Goal: Transaction & Acquisition: Purchase product/service

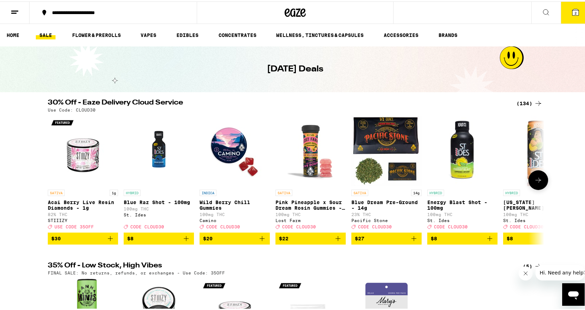
click at [537, 183] on icon at bounding box center [538, 178] width 8 height 8
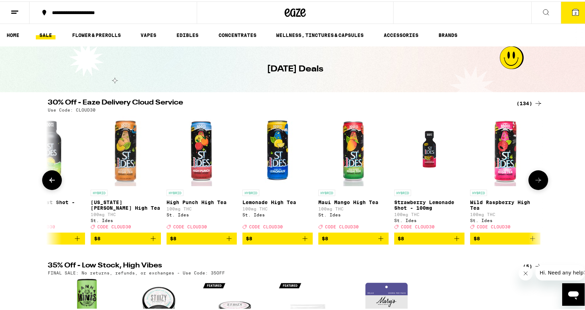
scroll to position [0, 418]
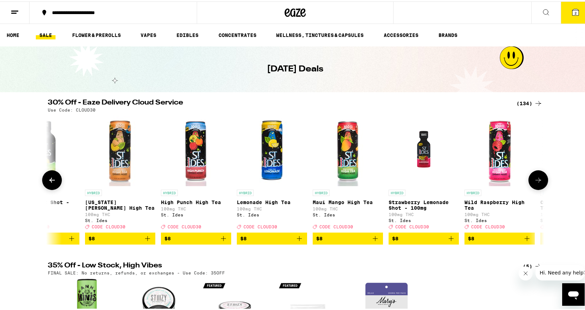
click at [537, 183] on icon at bounding box center [538, 178] width 8 height 8
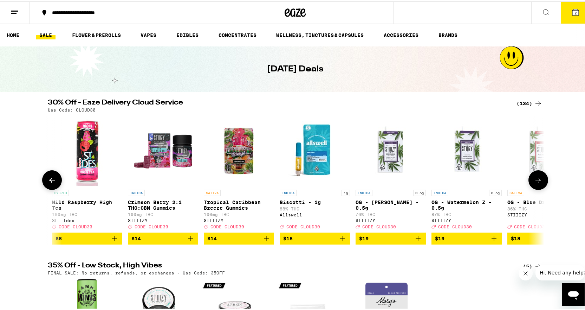
scroll to position [0, 837]
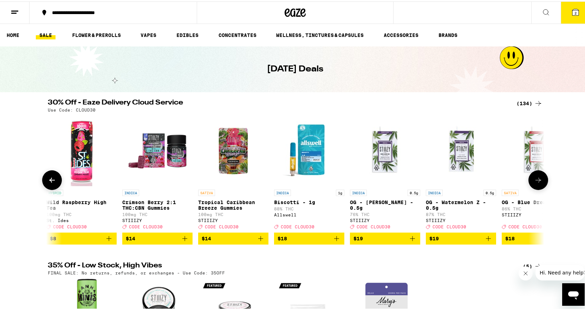
click at [540, 187] on button at bounding box center [539, 179] width 20 height 20
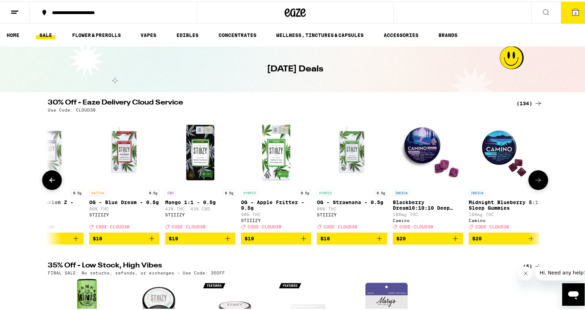
scroll to position [0, 1255]
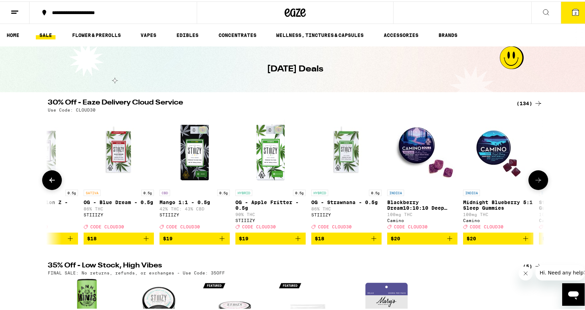
click at [539, 182] on icon at bounding box center [538, 178] width 8 height 8
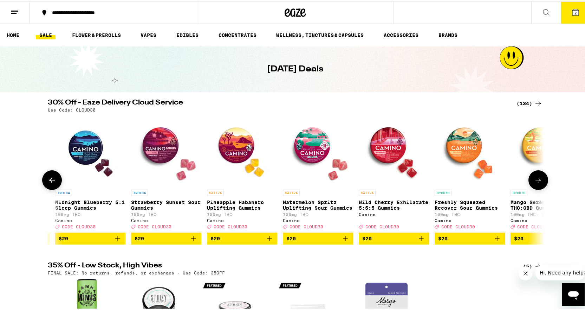
scroll to position [0, 1673]
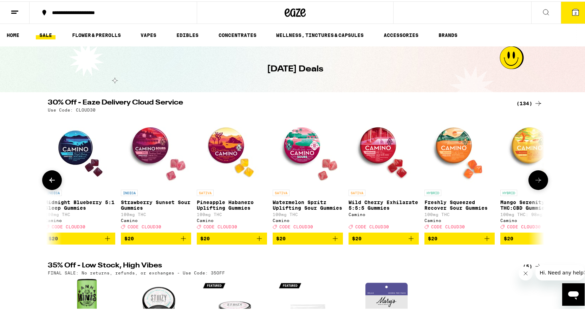
click at [539, 182] on icon at bounding box center [538, 178] width 8 height 8
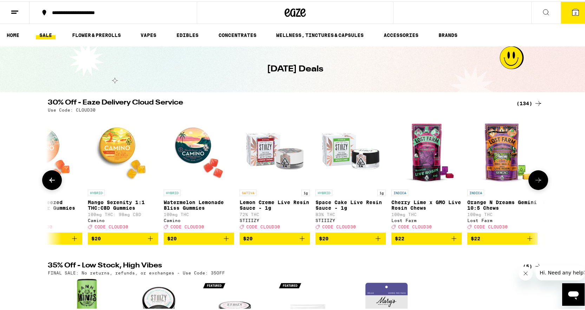
scroll to position [0, 2092]
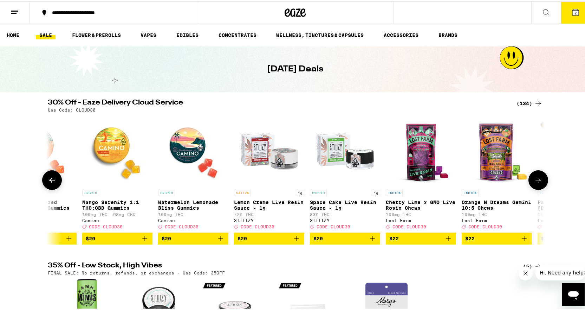
click at [217, 241] on icon "Add to bag" at bounding box center [221, 237] width 8 height 8
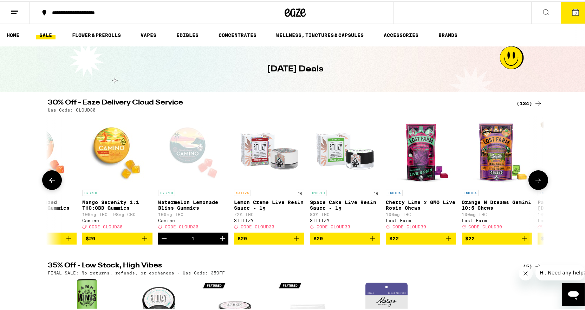
click at [538, 181] on icon at bounding box center [538, 178] width 8 height 8
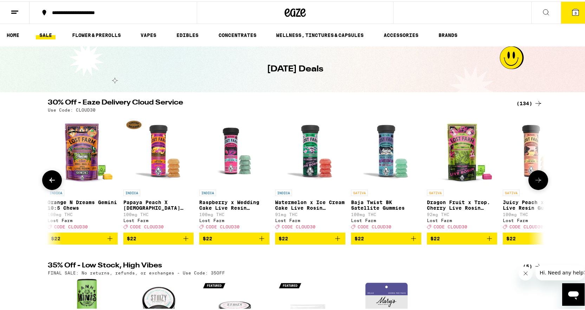
scroll to position [0, 2510]
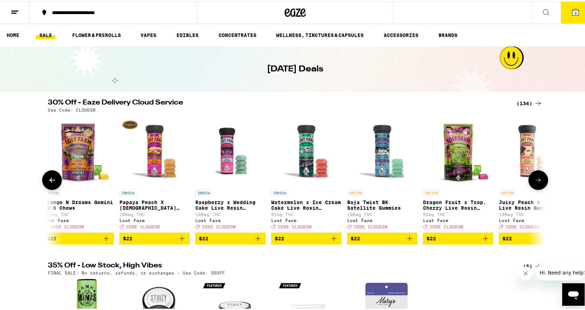
click at [538, 181] on icon at bounding box center [538, 178] width 8 height 8
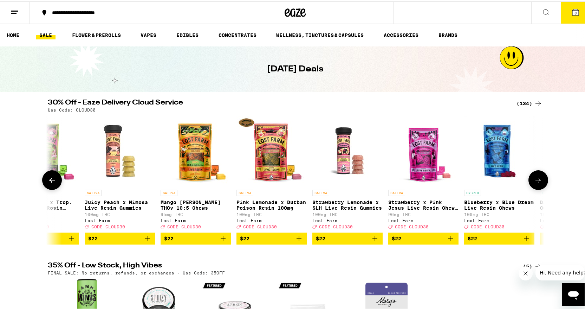
scroll to position [0, 2928]
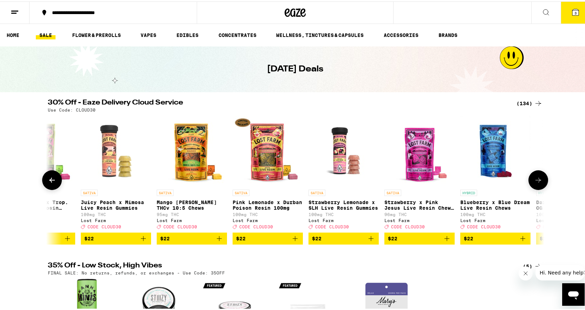
click at [538, 181] on icon at bounding box center [538, 178] width 8 height 8
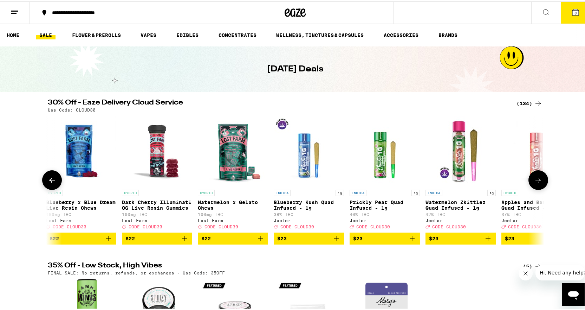
scroll to position [0, 3347]
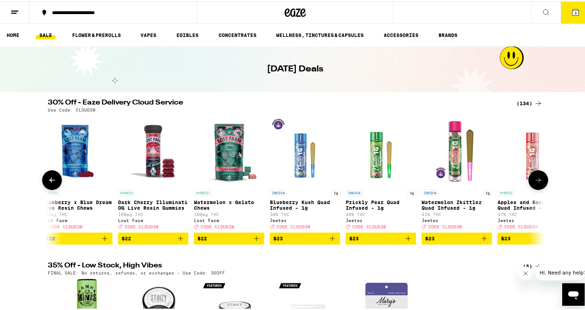
click at [538, 181] on icon at bounding box center [538, 178] width 8 height 8
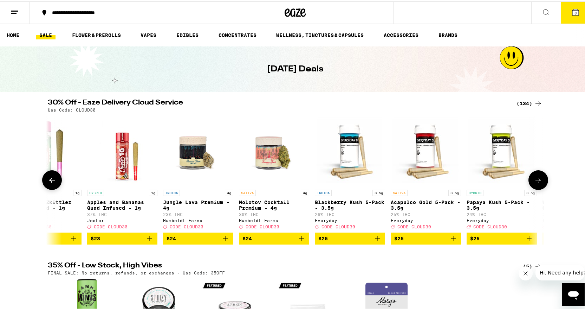
scroll to position [0, 3765]
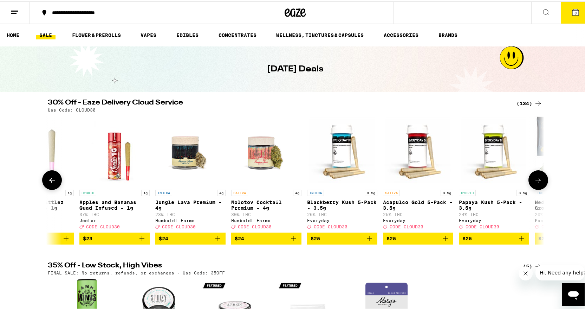
click at [538, 181] on icon at bounding box center [538, 178] width 8 height 8
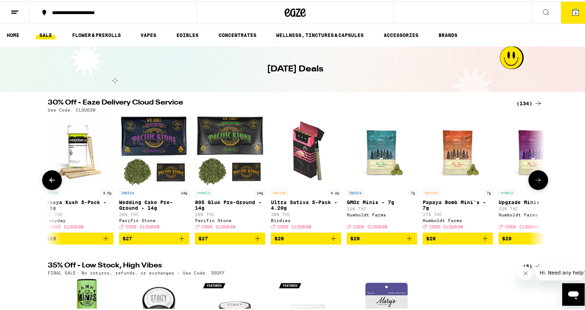
scroll to position [0, 4183]
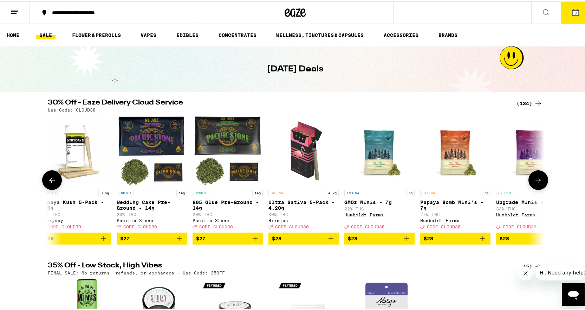
click at [538, 181] on icon at bounding box center [538, 178] width 8 height 8
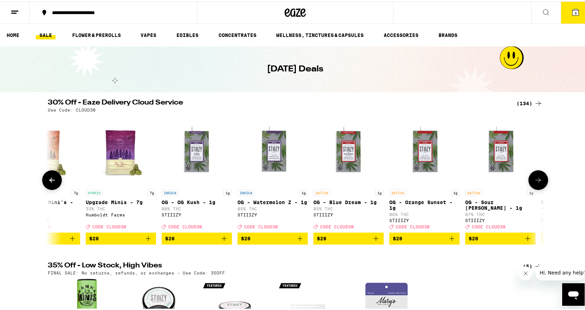
scroll to position [0, 4602]
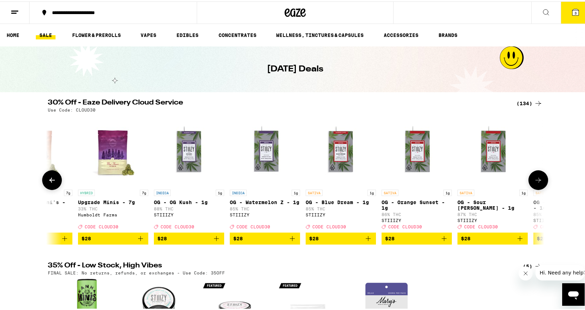
click at [534, 183] on icon at bounding box center [538, 178] width 8 height 8
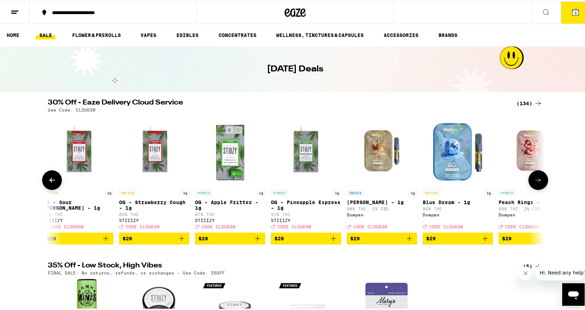
scroll to position [0, 5020]
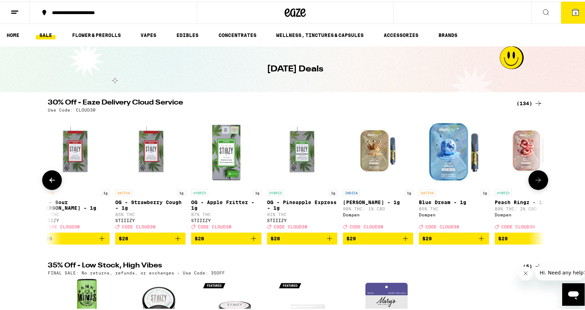
click at [327, 240] on icon "Add to bag" at bounding box center [330, 237] width 8 height 8
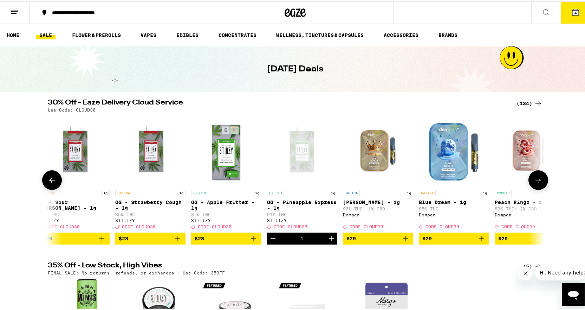
click at [537, 183] on icon at bounding box center [538, 178] width 8 height 8
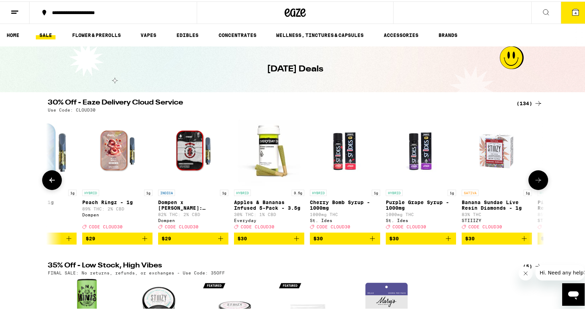
scroll to position [0, 5438]
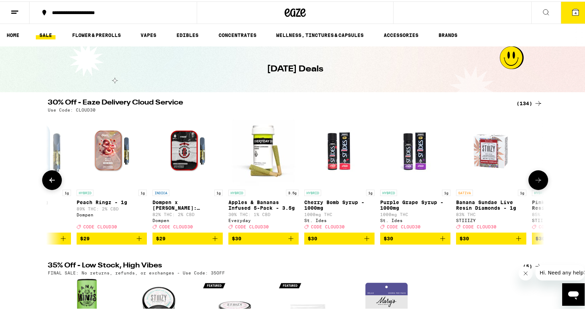
click at [537, 183] on icon at bounding box center [538, 178] width 8 height 8
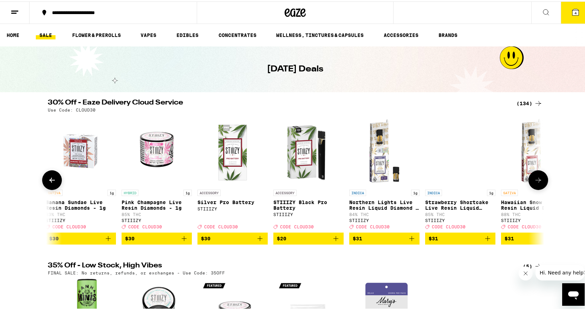
scroll to position [0, 5857]
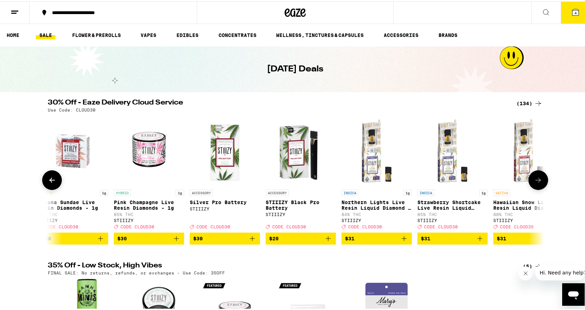
click at [537, 183] on icon at bounding box center [538, 178] width 8 height 8
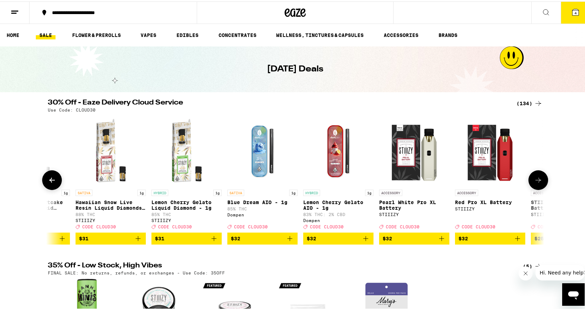
scroll to position [0, 6275]
click at [537, 183] on icon at bounding box center [538, 178] width 8 height 8
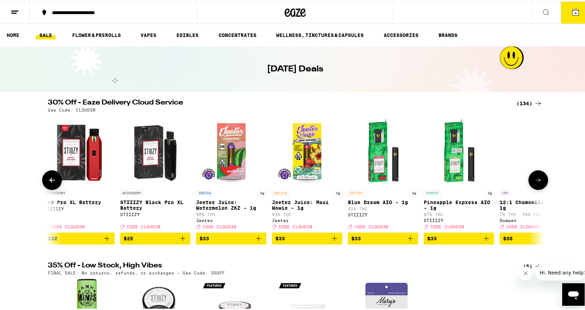
scroll to position [0, 6693]
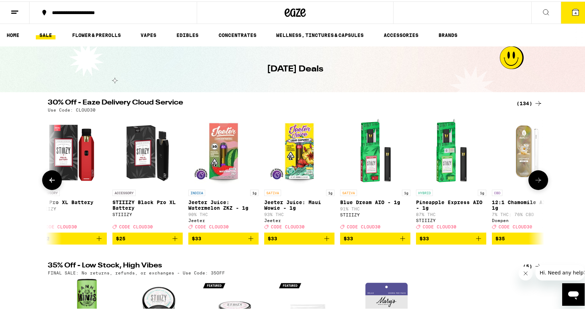
click at [537, 183] on icon at bounding box center [538, 178] width 8 height 8
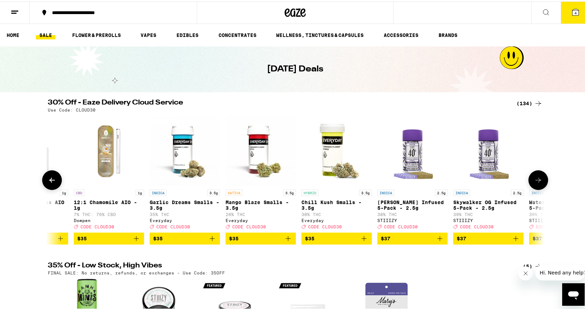
click at [537, 183] on icon at bounding box center [538, 178] width 8 height 8
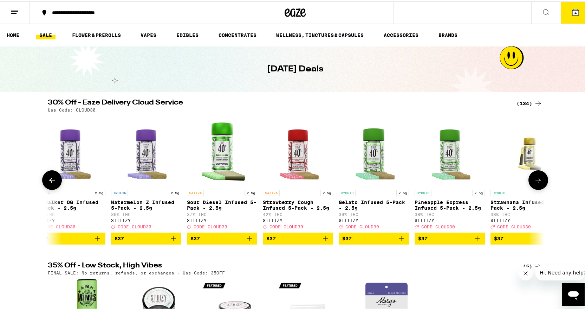
click at [537, 183] on icon at bounding box center [538, 178] width 8 height 8
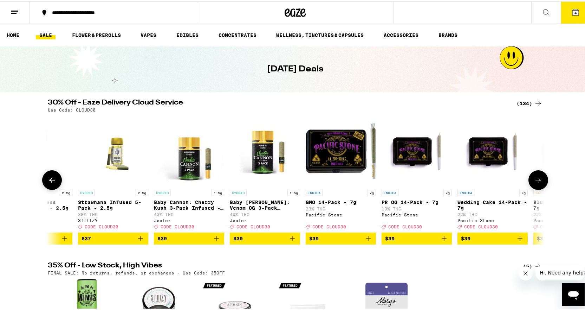
scroll to position [0, 7948]
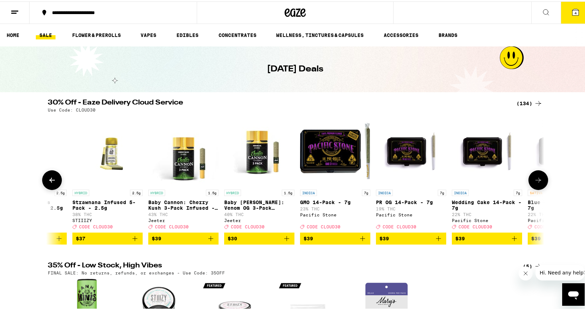
click at [537, 183] on icon at bounding box center [538, 178] width 8 height 8
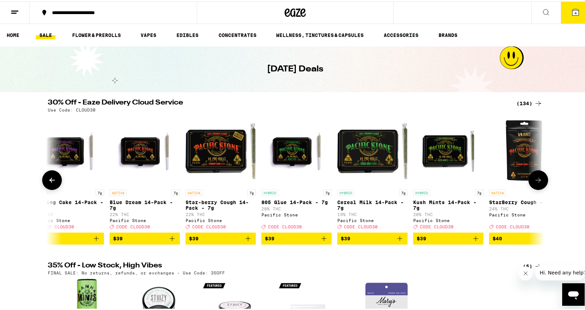
click at [537, 183] on icon at bounding box center [538, 178] width 8 height 8
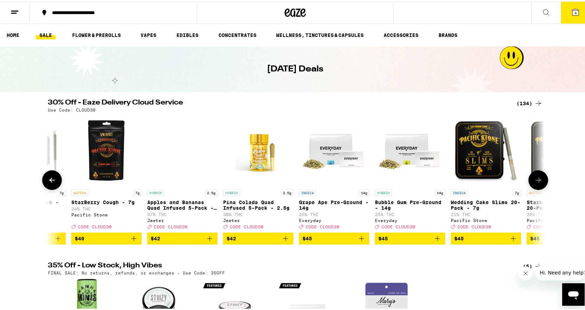
scroll to position [0, 8785]
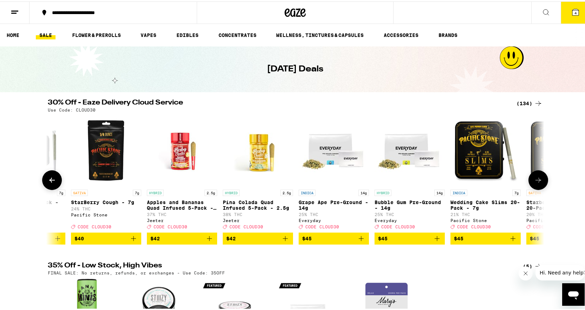
click at [537, 183] on icon at bounding box center [538, 178] width 8 height 8
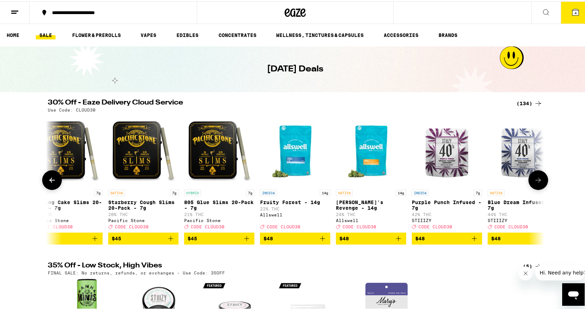
click at [537, 183] on icon at bounding box center [538, 178] width 8 height 8
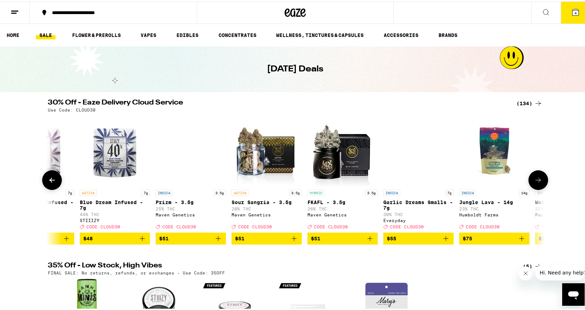
scroll to position [0, 9622]
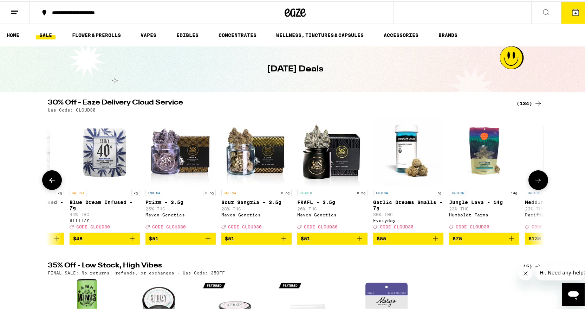
click at [537, 183] on icon at bounding box center [538, 178] width 8 height 8
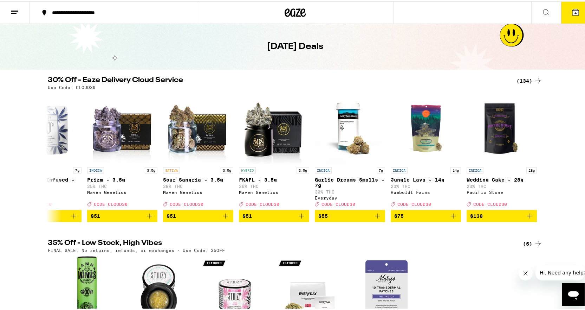
scroll to position [0, 0]
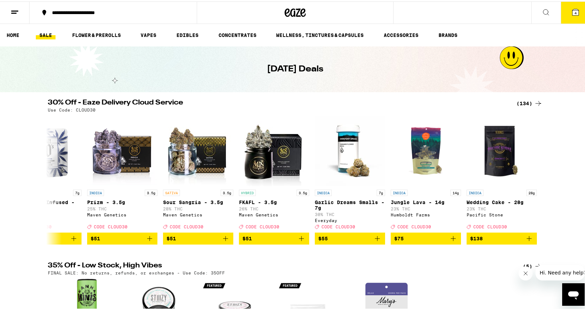
click at [522, 102] on div "(134)" at bounding box center [530, 102] width 26 height 8
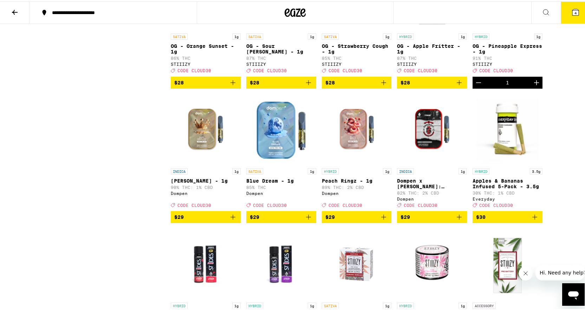
scroll to position [1898, 0]
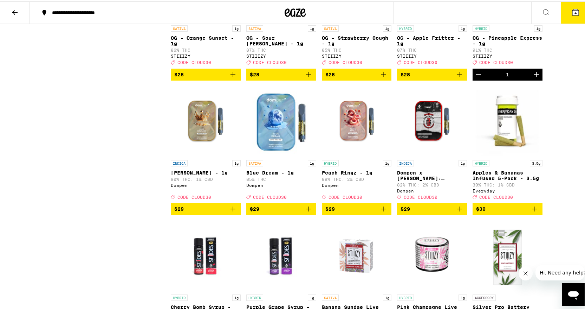
click at [508, 45] on p "OG - Pineapple Express - 1g" at bounding box center [508, 39] width 70 height 11
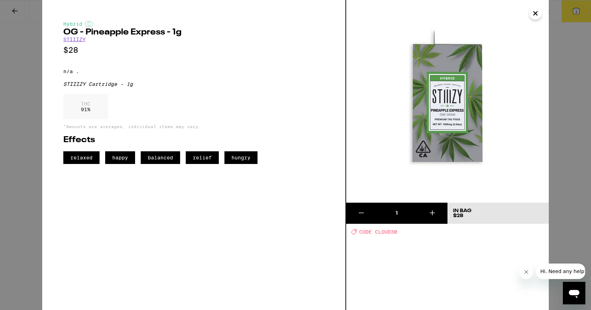
click at [533, 14] on icon "Close" at bounding box center [535, 13] width 8 height 11
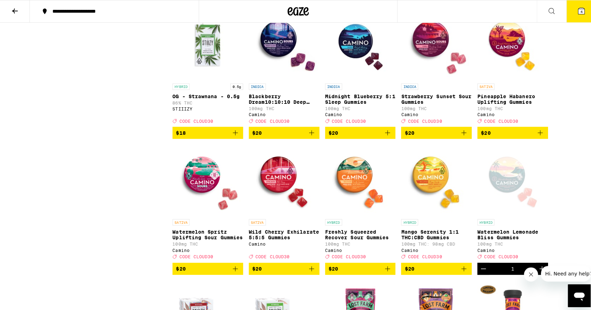
scroll to position [492, 0]
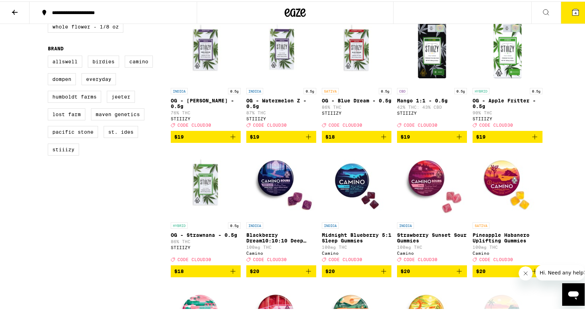
click at [505, 108] on p "OG - Apple Fritter - 0.5g" at bounding box center [508, 101] width 70 height 11
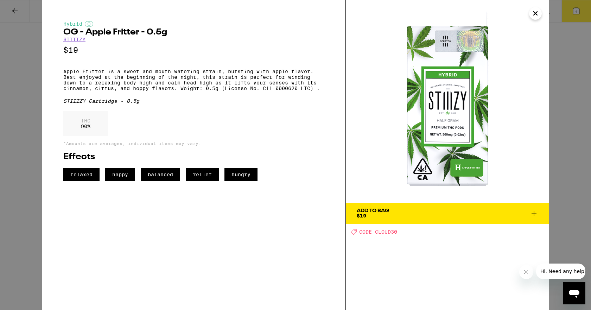
click at [538, 14] on icon "Close" at bounding box center [535, 13] width 8 height 11
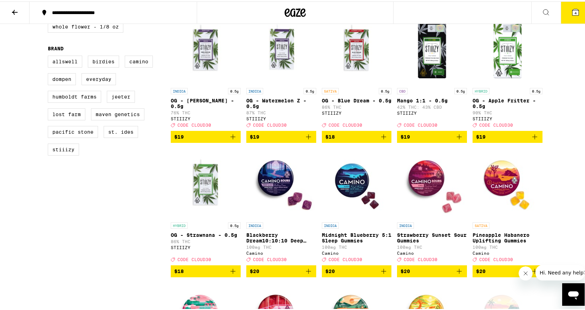
click at [565, 14] on button "4" at bounding box center [576, 11] width 30 height 22
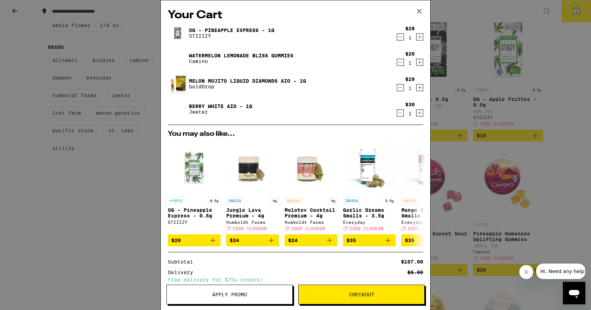
click at [212, 104] on link "Berry White AIO - 1g" at bounding box center [220, 106] width 63 height 6
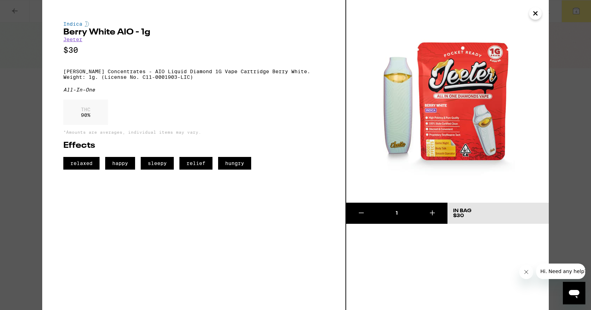
click at [538, 14] on icon "Close" at bounding box center [535, 13] width 8 height 11
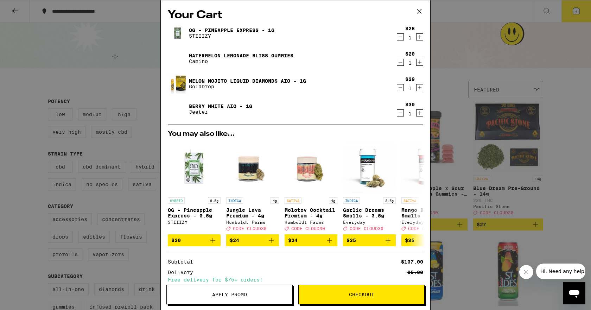
click at [226, 81] on link "Melon Mojito Liquid Diamonds AIO - 1g" at bounding box center [247, 81] width 117 height 6
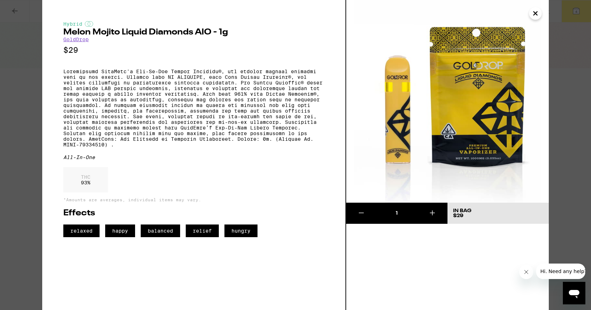
click at [537, 12] on icon "Close" at bounding box center [535, 13] width 8 height 11
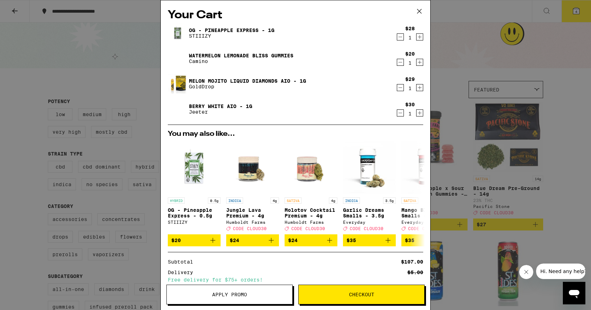
click at [212, 103] on link "Berry White AIO - 1g" at bounding box center [220, 106] width 63 height 6
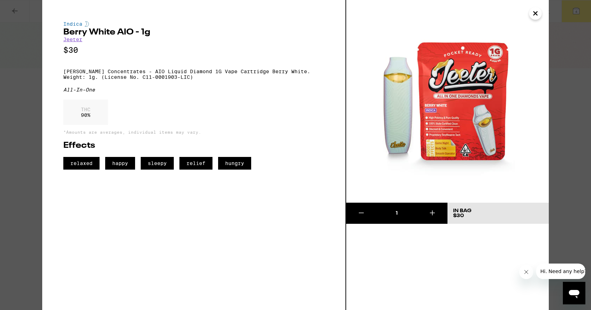
click at [536, 13] on icon "Close" at bounding box center [535, 13] width 8 height 11
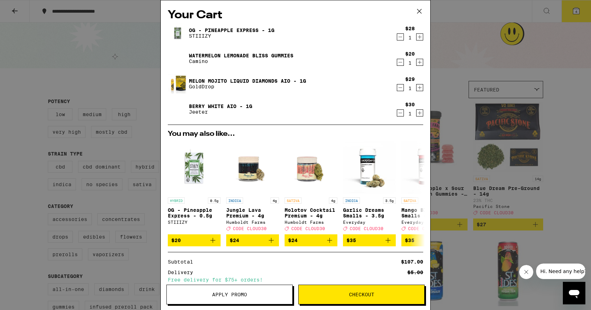
click at [254, 29] on link "OG - Pineapple Express - 1g" at bounding box center [231, 30] width 85 height 6
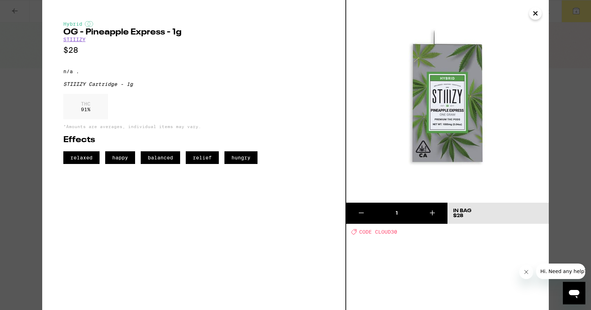
click at [539, 16] on icon "Close" at bounding box center [535, 13] width 8 height 11
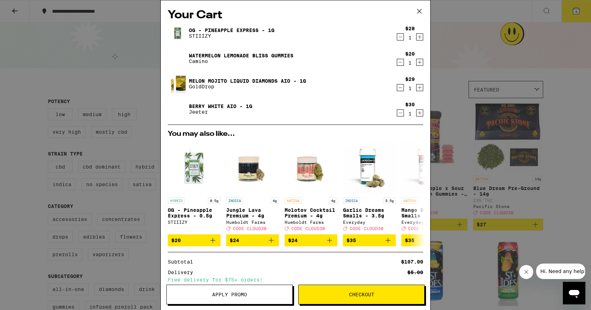
click at [245, 28] on link "OG - Pineapple Express - 1g" at bounding box center [231, 30] width 85 height 6
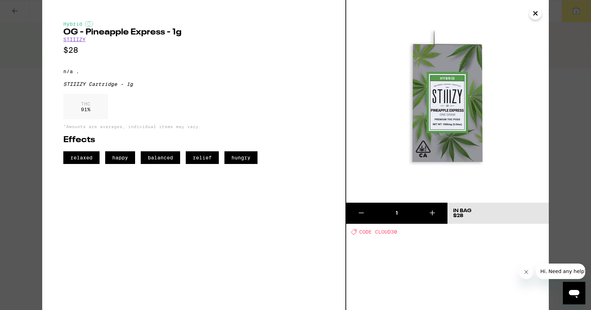
drag, startPoint x: 537, startPoint y: 13, endPoint x: 518, endPoint y: 22, distance: 21.7
click at [536, 13] on icon "Close" at bounding box center [535, 13] width 8 height 11
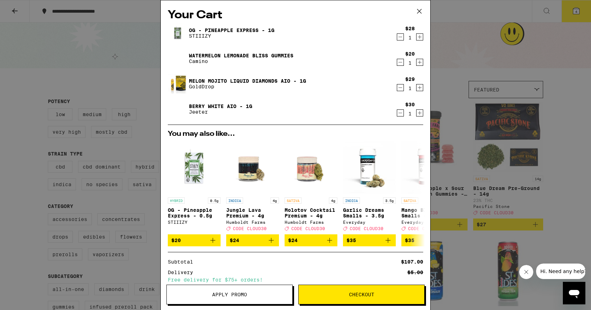
click at [239, 80] on link "Melon Mojito Liquid Diamonds AIO - 1g" at bounding box center [247, 81] width 117 height 6
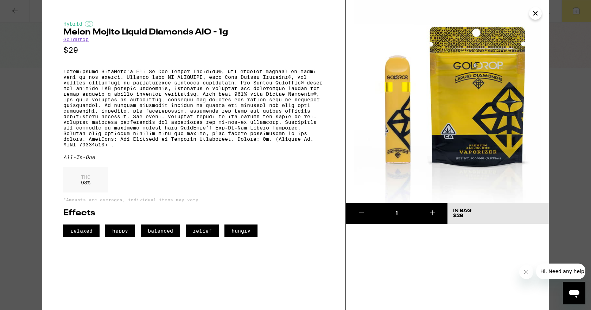
click at [537, 17] on icon "Close" at bounding box center [535, 13] width 8 height 11
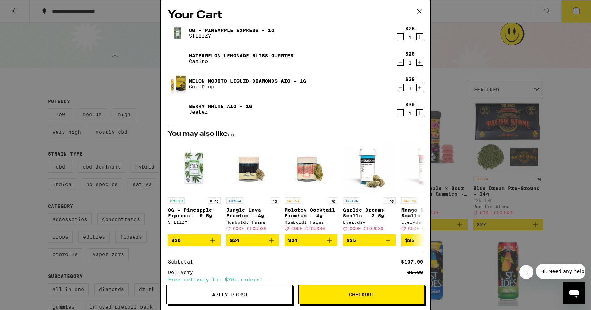
click at [221, 102] on div "Berry White AIO - 1g [PERSON_NAME]" at bounding box center [282, 109] width 228 height 20
click at [220, 106] on link "Berry White AIO - 1g" at bounding box center [220, 106] width 63 height 6
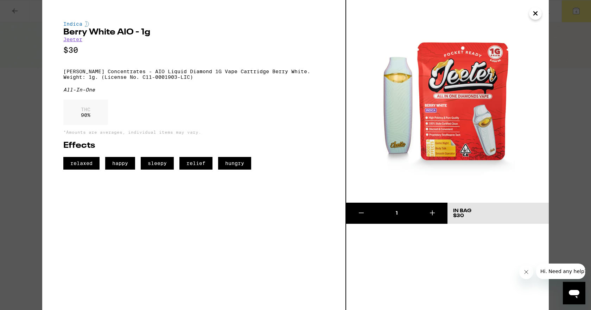
click at [530, 18] on button "Close" at bounding box center [535, 13] width 13 height 13
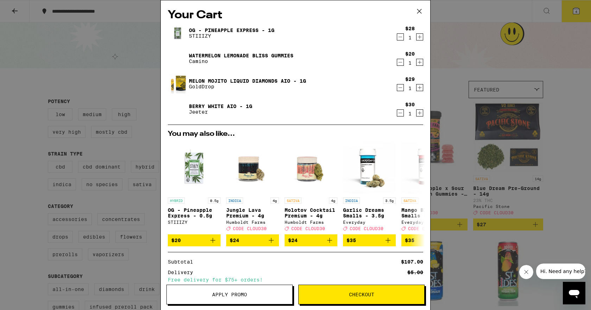
click at [397, 87] on icon "Decrement" at bounding box center [400, 87] width 6 height 8
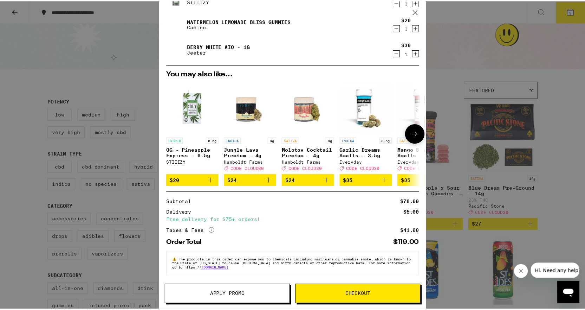
scroll to position [40, 0]
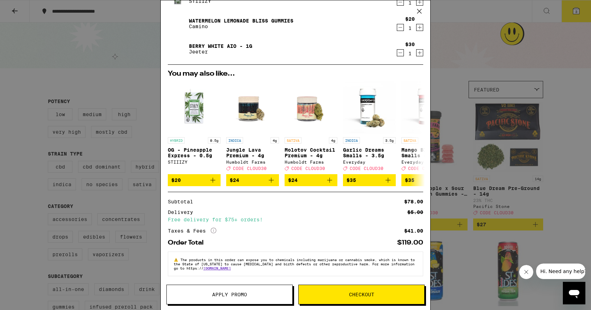
click at [238, 289] on button "Apply Promo" at bounding box center [229, 294] width 126 height 20
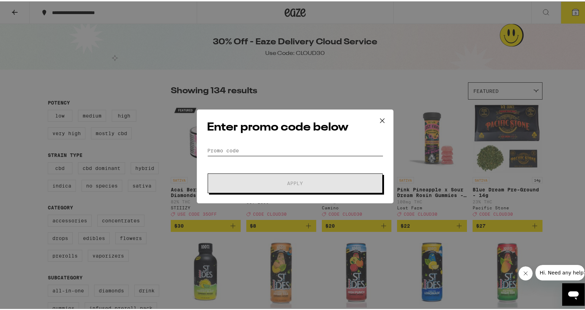
click at [260, 148] on input "Promo Code" at bounding box center [295, 149] width 176 height 11
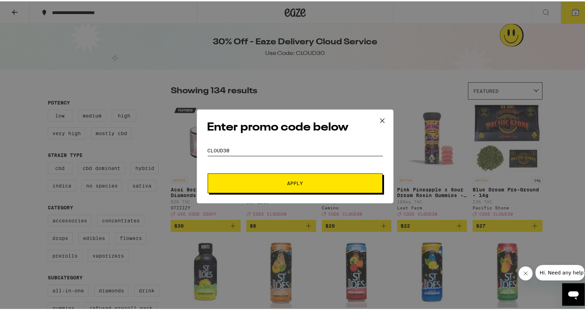
type input "CLOUD30"
click at [291, 180] on span "Apply" at bounding box center [296, 181] width 16 height 5
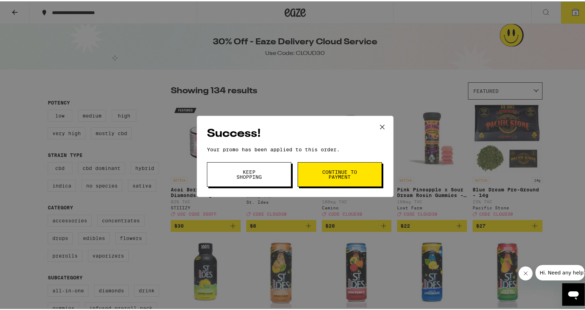
click at [339, 172] on span "Continue to payment" at bounding box center [340, 173] width 36 height 10
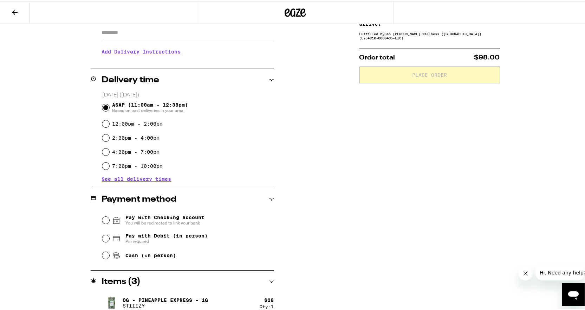
scroll to position [141, 0]
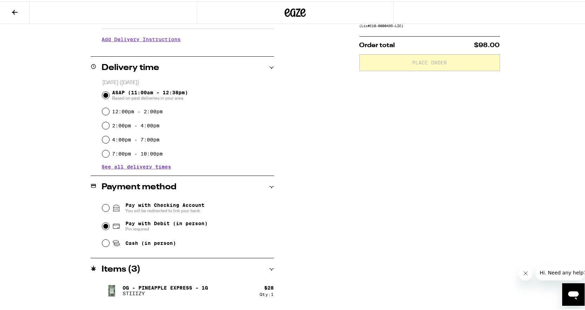
click at [102, 227] on input "Pay with Debit (in person) Pin required" at bounding box center [105, 224] width 7 height 7
radio input "true"
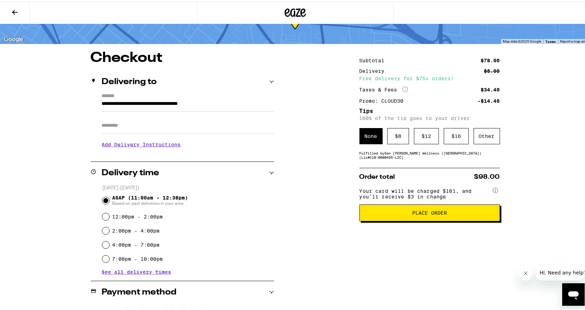
scroll to position [35, 0]
click at [151, 141] on h3 "Add Delivery Instructions" at bounding box center [188, 143] width 172 height 16
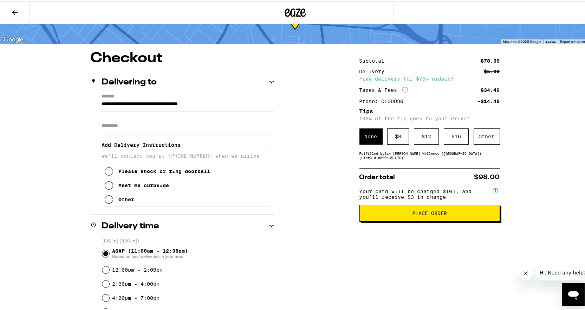
click at [110, 200] on icon at bounding box center [109, 198] width 8 height 8
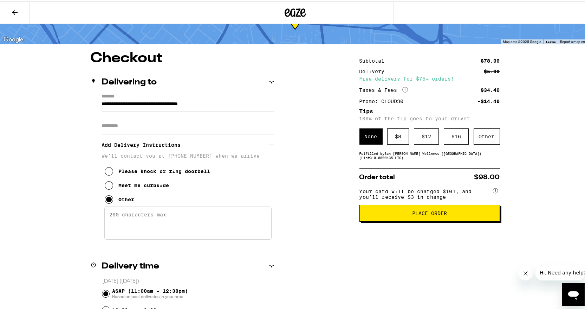
click at [123, 211] on textarea "Enter any other delivery instructions you want driver to know" at bounding box center [187, 221] width 167 height 33
type textarea "d"
click at [200, 214] on textarea "DO NOT come inside building, meet me behind building." at bounding box center [187, 221] width 167 height 33
click at [225, 225] on textarea "DO NOT come inside building, call me when you arrive and meet me behind buildin…" at bounding box center [187, 221] width 167 height 33
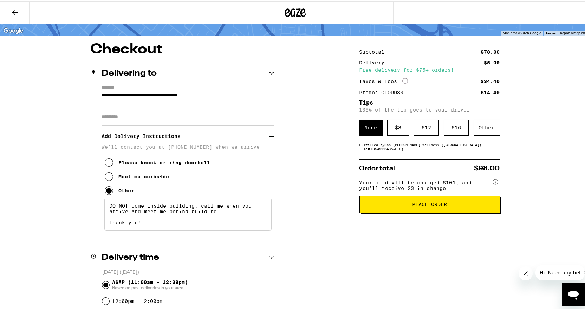
scroll to position [33, 0]
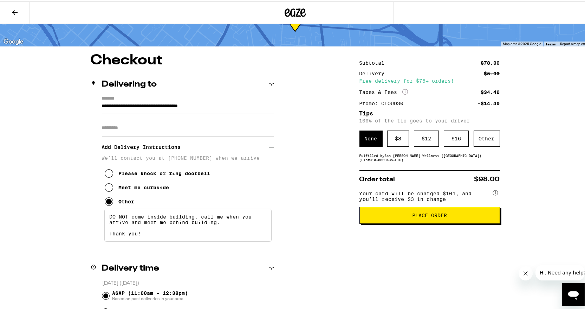
type textarea "DO NOT come inside building, call me when you arrive and meet me behind buildin…"
click at [404, 88] on icon "More Info" at bounding box center [406, 91] width 6 height 6
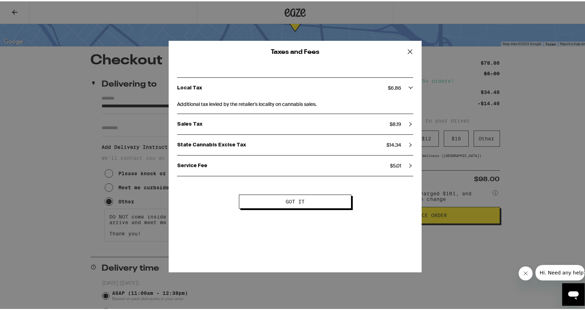
click at [317, 202] on span "Got it" at bounding box center [296, 200] width 56 height 5
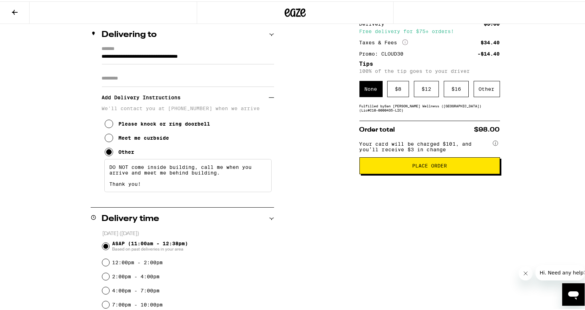
scroll to position [70, 0]
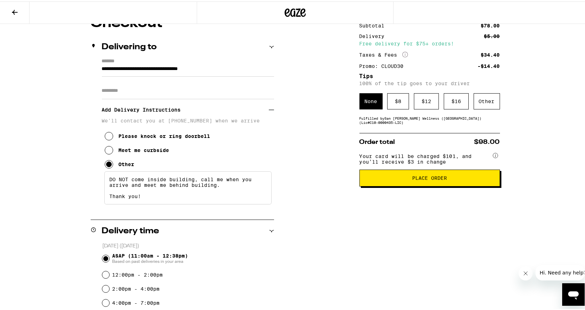
click at [311, 254] on div "**********" at bounding box center [295, 267] width 506 height 504
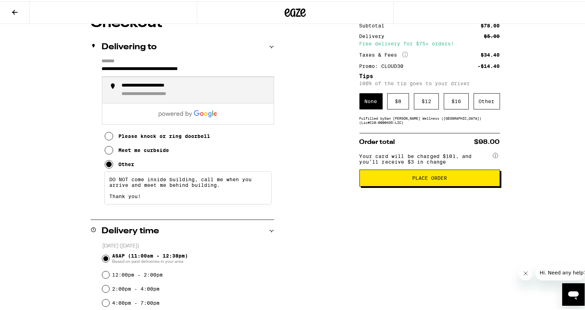
drag, startPoint x: 242, startPoint y: 65, endPoint x: 81, endPoint y: 69, distance: 161.8
click at [81, 69] on div "**********" at bounding box center [295, 267] width 506 height 504
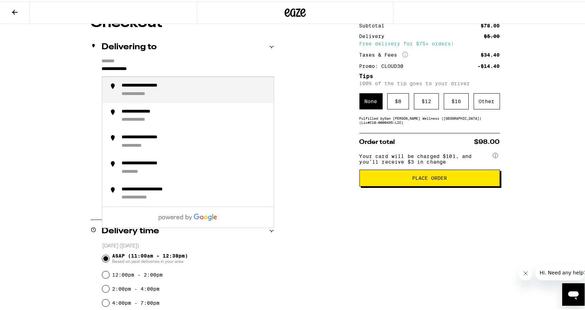
click at [161, 91] on div "**********" at bounding box center [195, 88] width 146 height 15
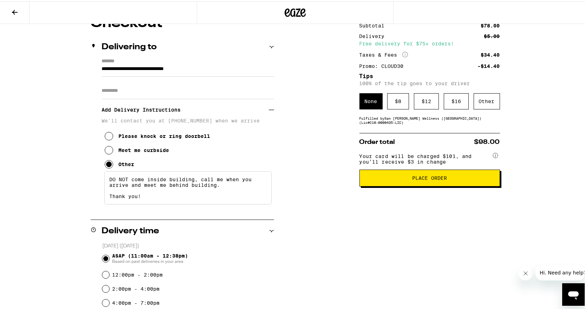
type input "**********"
drag, startPoint x: 218, startPoint y: 191, endPoint x: 101, endPoint y: 174, distance: 117.9
click at [102, 174] on div "We'll contact you at [PHONE_NUMBER] when we arrive Please knock or ring doorbel…" at bounding box center [188, 160] width 172 height 88
click at [108, 149] on icon at bounding box center [109, 148] width 8 height 8
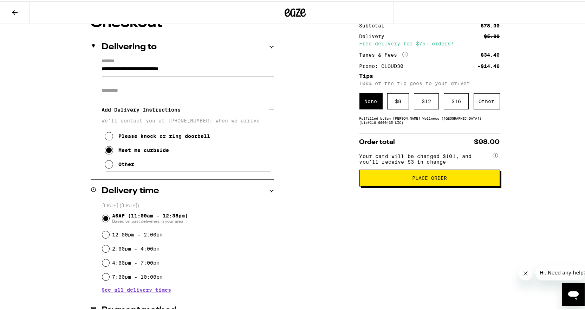
click at [105, 167] on icon at bounding box center [109, 163] width 8 height 8
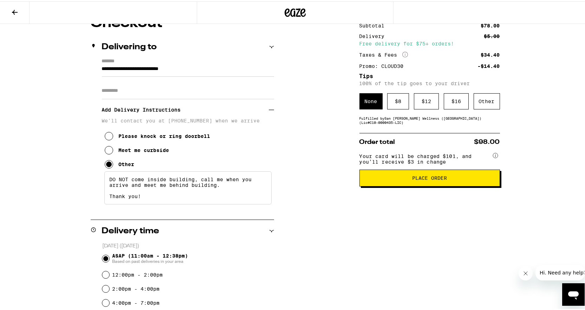
click at [252, 196] on textarea "DO NOT come inside building, call me when you arrive and meet me behind buildin…" at bounding box center [187, 186] width 167 height 33
drag, startPoint x: 240, startPoint y: 191, endPoint x: 104, endPoint y: 179, distance: 136.6
click at [105, 179] on textarea "DO NOT come inside building, call me when you arrive and meet me behind buildin…" at bounding box center [187, 186] width 167 height 33
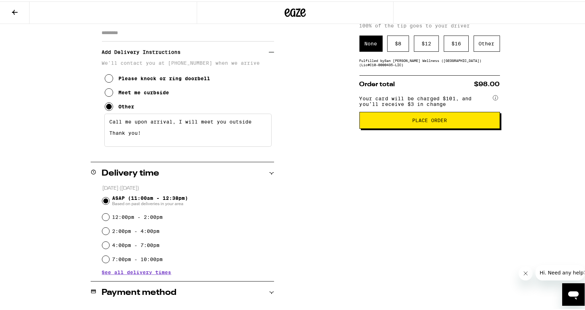
scroll to position [141, 0]
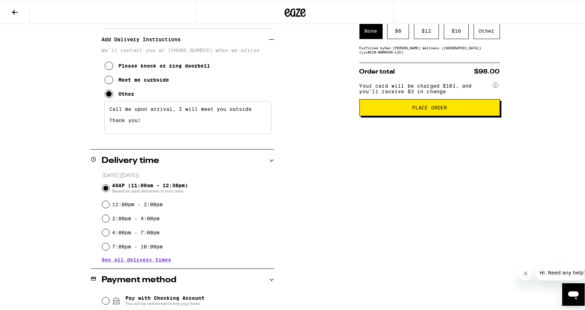
type textarea "Call me upon arrival, I will meet you outside Thank you!"
click at [104, 201] on input "12:00pm - 2:00pm" at bounding box center [105, 202] width 7 height 7
radio input "true"
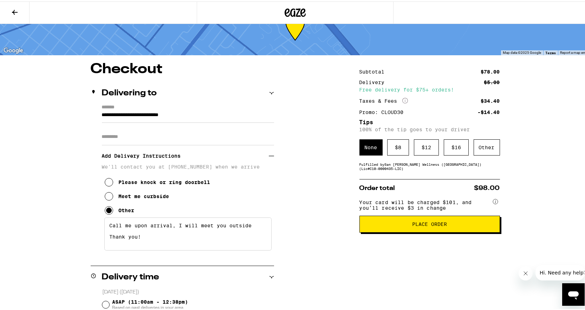
scroll to position [35, 0]
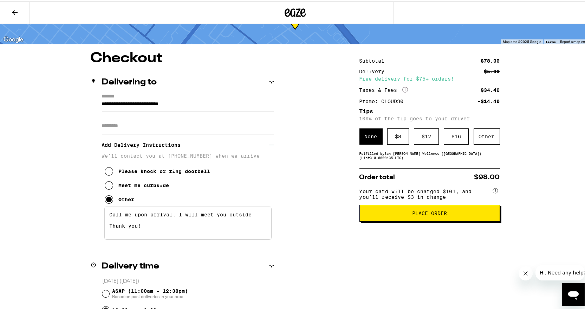
click at [440, 214] on span "Place Order" at bounding box center [429, 211] width 35 height 5
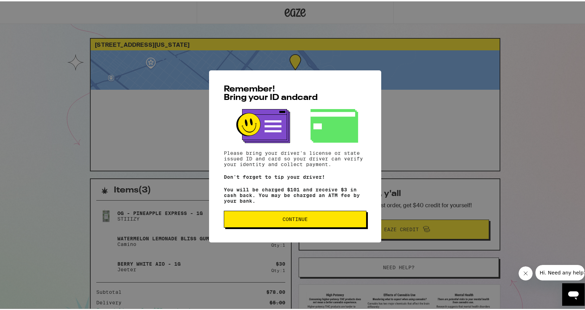
click at [297, 220] on span "Continue" at bounding box center [295, 217] width 25 height 5
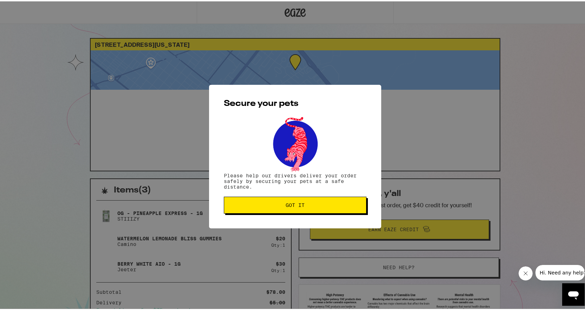
click at [318, 205] on span "Got it" at bounding box center [295, 203] width 131 height 5
